Goal: Find specific page/section: Find specific page/section

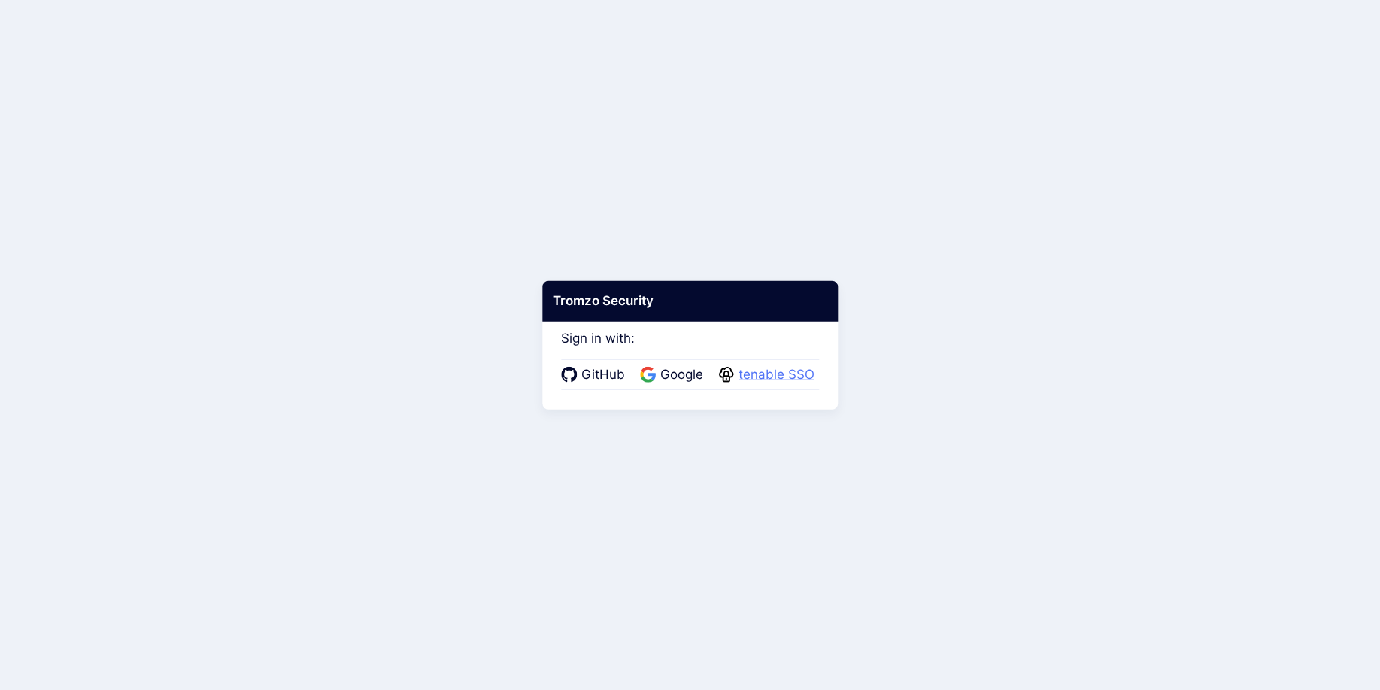
click at [750, 377] on span "tenable SSO" at bounding box center [776, 375] width 85 height 20
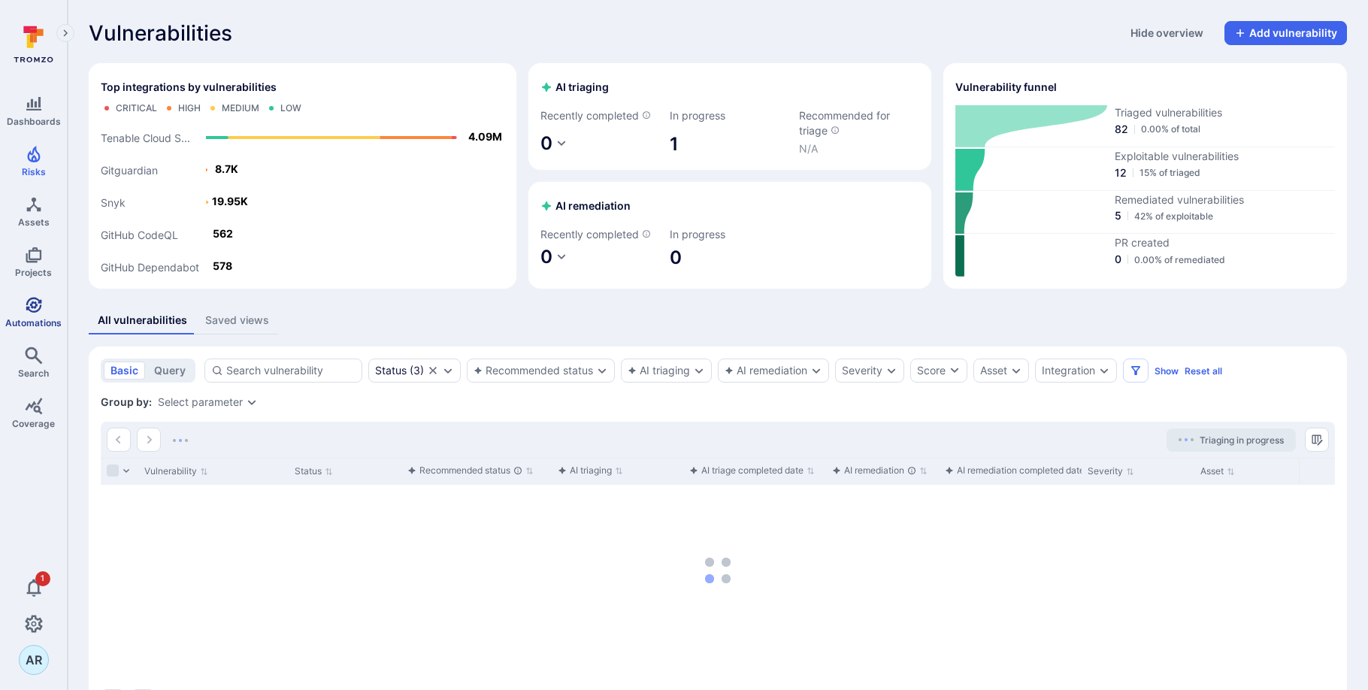
click at [32, 310] on icon "Automations" at bounding box center [34, 305] width 18 height 18
